Goal: Transaction & Acquisition: Subscribe to service/newsletter

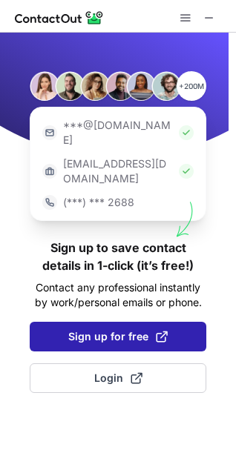
click at [112, 329] on span "Sign up for free" at bounding box center [117, 336] width 99 height 15
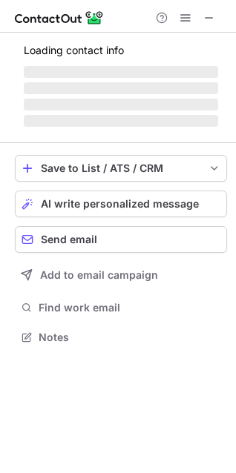
scroll to position [360, 236]
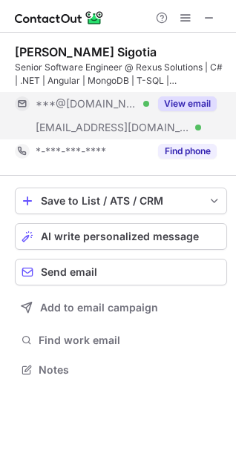
click at [182, 103] on button "View email" at bounding box center [187, 103] width 59 height 15
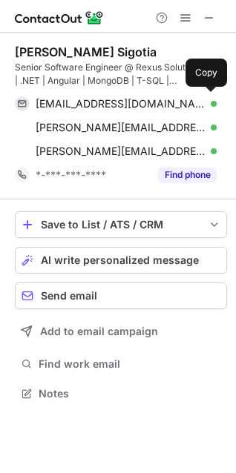
scroll to position [384, 236]
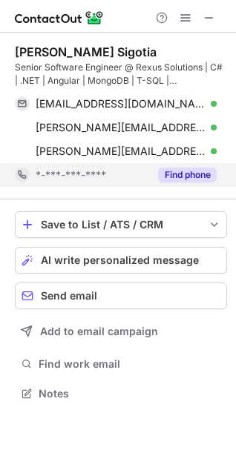
click at [185, 176] on button "Find phone" at bounding box center [187, 175] width 59 height 15
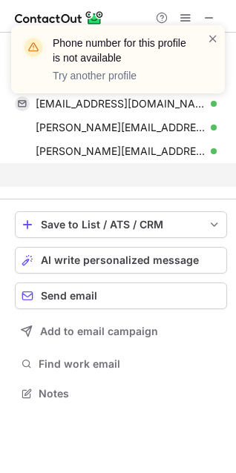
scroll to position [360, 236]
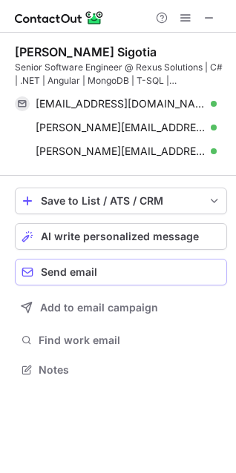
click at [95, 268] on span "Send email" at bounding box center [69, 272] width 56 height 12
click at [66, 269] on span "Send email" at bounding box center [69, 272] width 56 height 12
click at [70, 271] on span "Send email" at bounding box center [69, 272] width 56 height 12
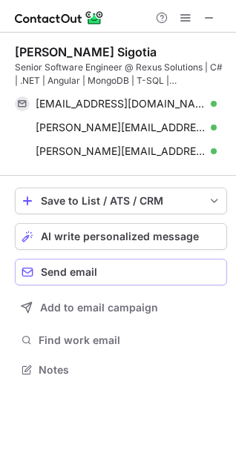
click at [70, 271] on span "Send email" at bounding box center [69, 272] width 56 height 12
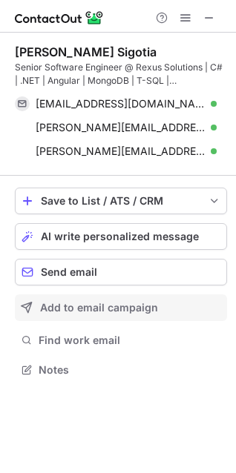
click at [93, 307] on span "Add to email campaign" at bounding box center [99, 308] width 118 height 12
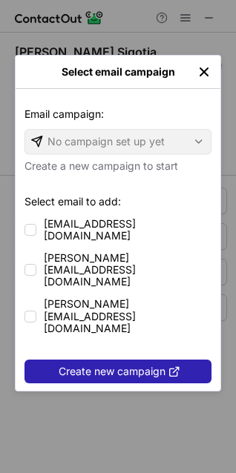
click at [205, 70] on img "left-button" at bounding box center [204, 72] width 15 height 15
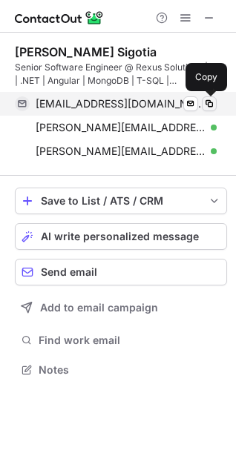
click at [206, 104] on span at bounding box center [209, 104] width 12 height 12
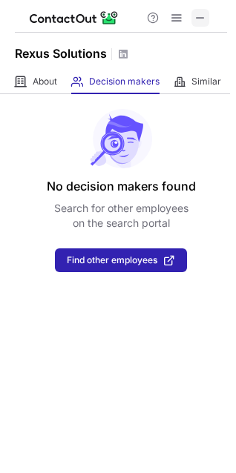
click at [201, 15] on span at bounding box center [200, 18] width 12 height 12
click at [180, 16] on span at bounding box center [177, 18] width 12 height 12
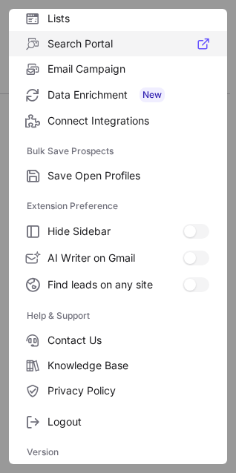
scroll to position [0, 0]
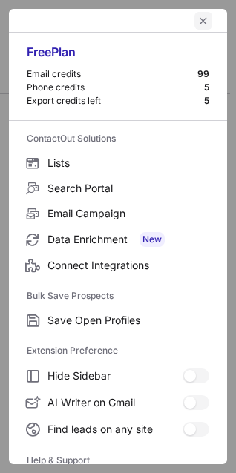
click at [197, 18] on span "left-button" at bounding box center [203, 21] width 12 height 12
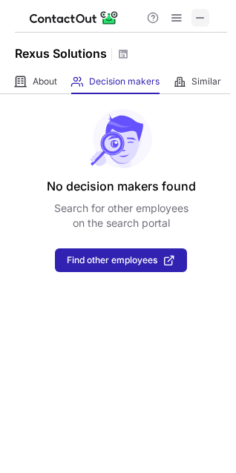
click at [200, 16] on span at bounding box center [200, 18] width 12 height 12
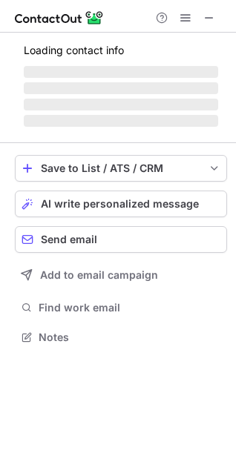
scroll to position [309, 236]
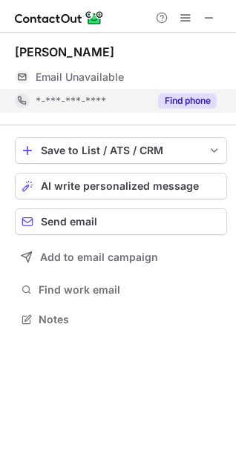
click at [178, 102] on button "Find phone" at bounding box center [187, 100] width 59 height 15
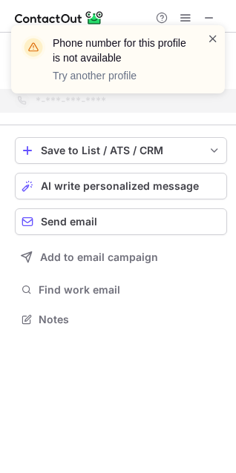
click at [213, 38] on span at bounding box center [213, 38] width 12 height 15
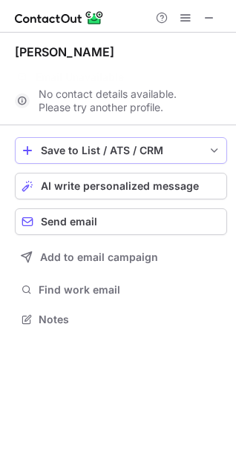
scroll to position [286, 236]
